Goal: Task Accomplishment & Management: Manage account settings

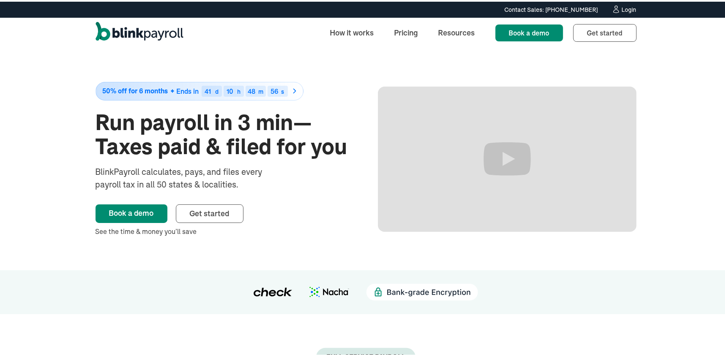
click at [623, 9] on div "Login" at bounding box center [629, 8] width 15 height 6
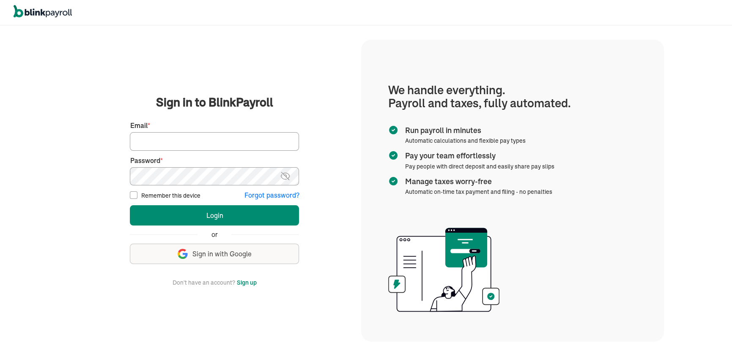
click at [197, 138] on input "Email *" at bounding box center [214, 141] width 169 height 19
type input "[EMAIL_ADDRESS][DOMAIN_NAME]"
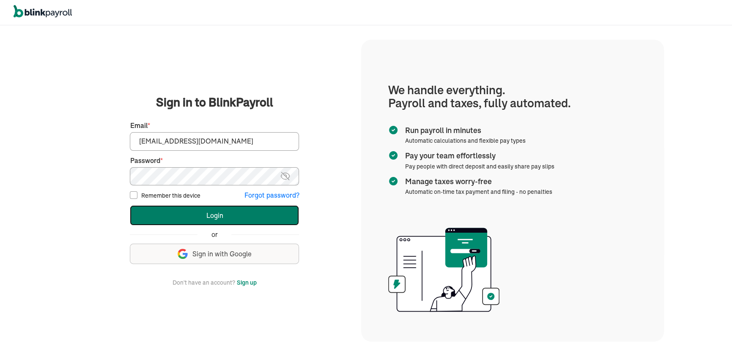
click at [241, 219] on button "Login" at bounding box center [214, 215] width 169 height 20
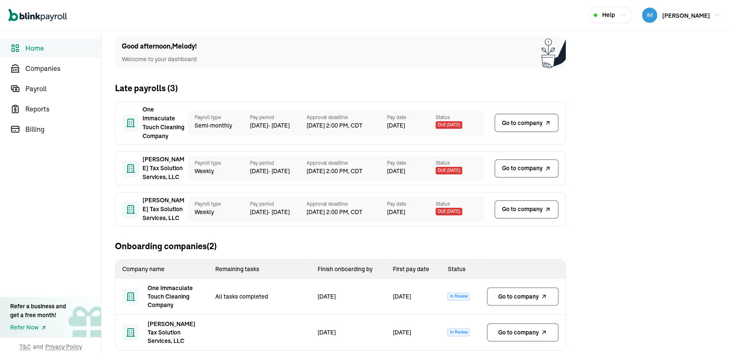
scroll to position [8, 0]
click at [514, 299] on span "Go to company" at bounding box center [518, 296] width 41 height 8
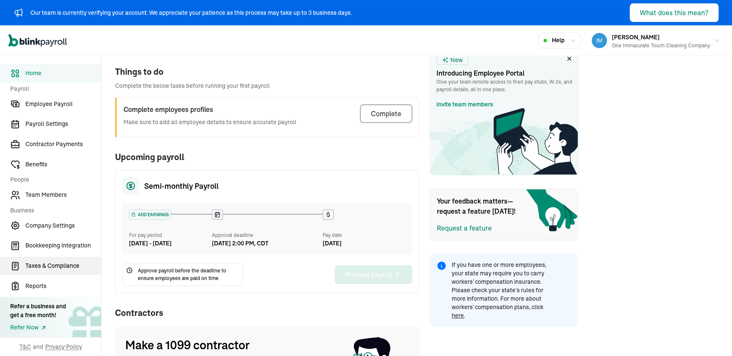
click at [69, 264] on span "Taxes & Compliance" at bounding box center [63, 266] width 76 height 9
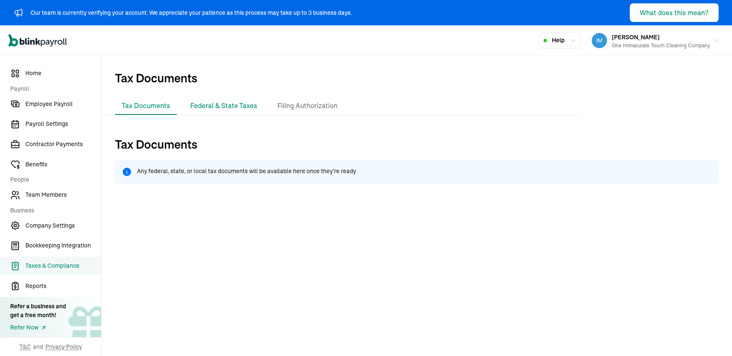
click at [215, 112] on li "Federal & State Taxes" at bounding box center [223, 106] width 80 height 18
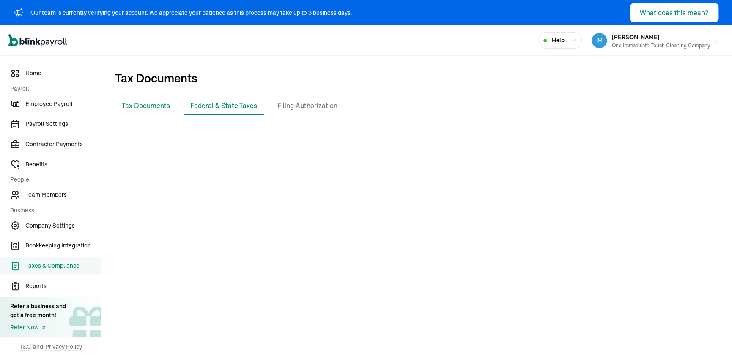
click at [139, 106] on li "Tax Documents" at bounding box center [146, 106] width 62 height 18
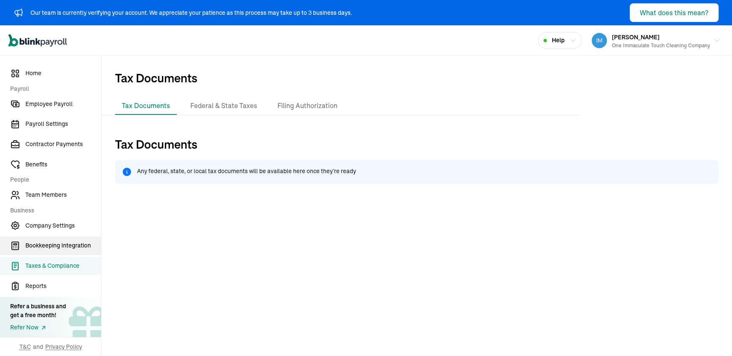
click at [76, 246] on span "Bookkeeping Integration" at bounding box center [63, 245] width 76 height 9
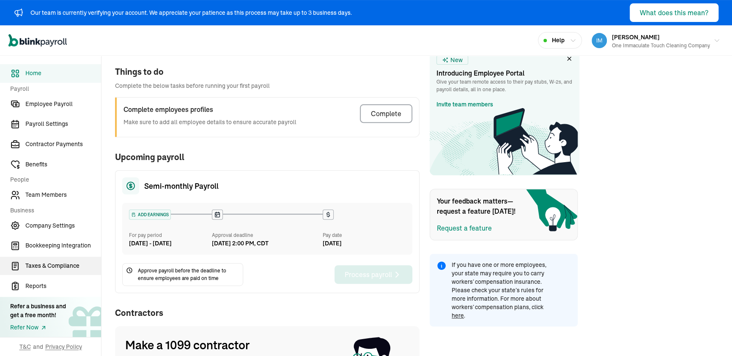
click at [69, 264] on span "Taxes & Compliance" at bounding box center [63, 266] width 76 height 9
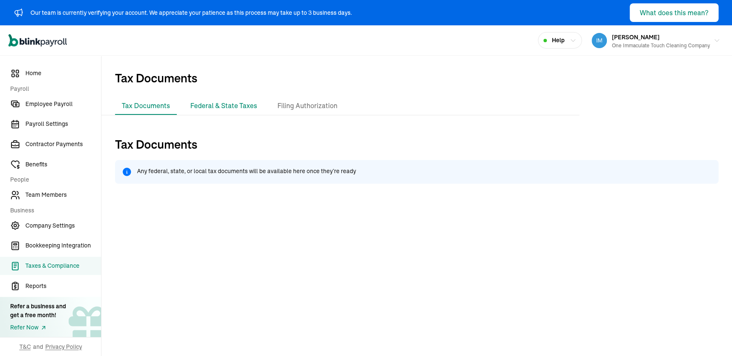
click at [215, 112] on li "Federal & State Taxes" at bounding box center [223, 106] width 80 height 18
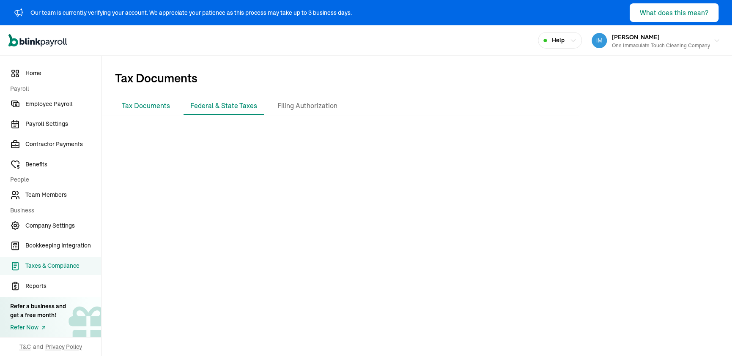
click at [139, 106] on li "Tax Documents" at bounding box center [146, 106] width 62 height 18
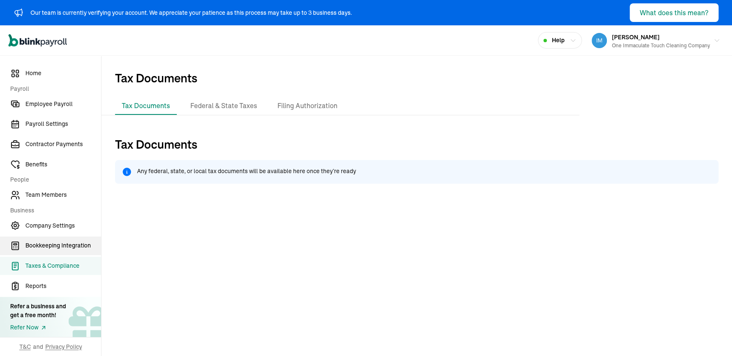
click at [76, 246] on span "Bookkeeping Integration" at bounding box center [63, 245] width 76 height 9
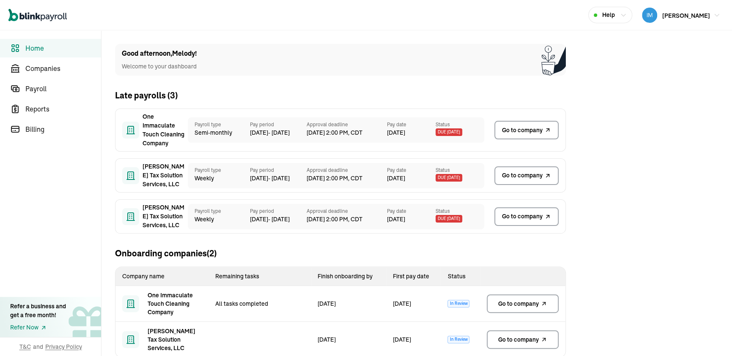
scroll to position [8, 0]
